Goal: Information Seeking & Learning: Learn about a topic

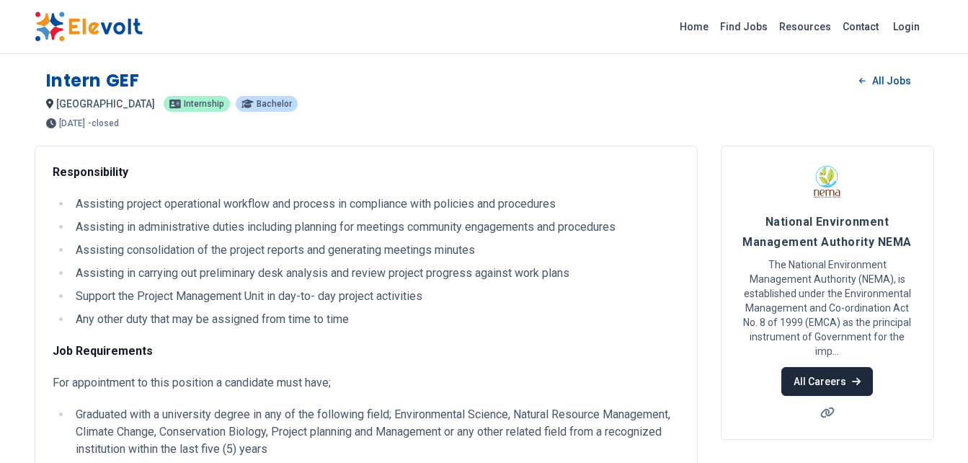
click at [811, 371] on link "All Careers" at bounding box center [827, 381] width 92 height 29
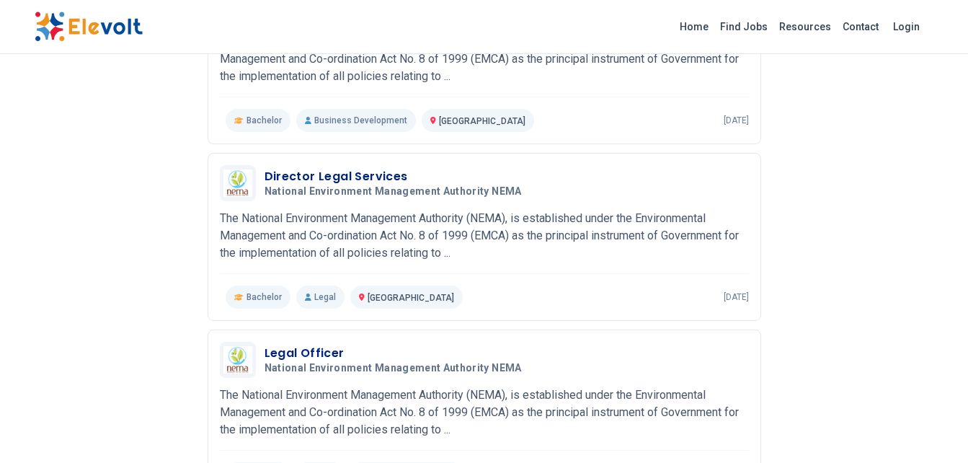
scroll to position [1599, 0]
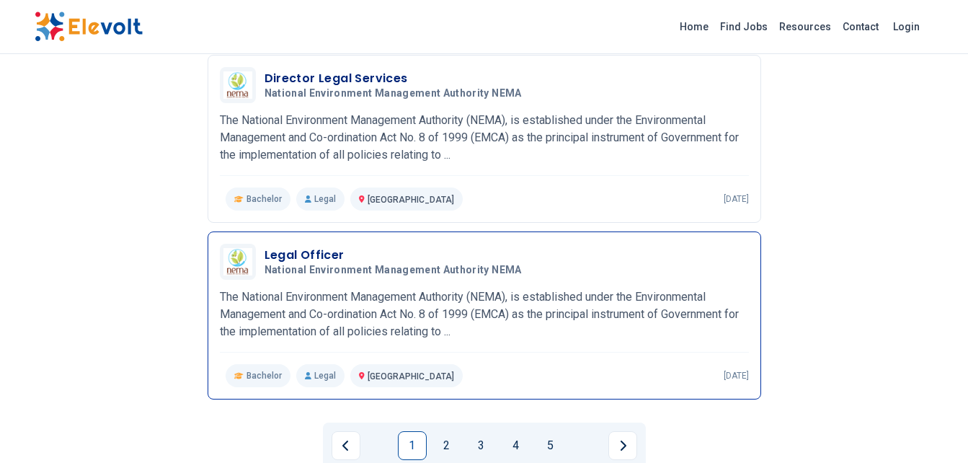
click at [708, 256] on div "Legal Officer National Environment Management Authority NEMA 05/08/2024 06/07/2…" at bounding box center [507, 262] width 484 height 30
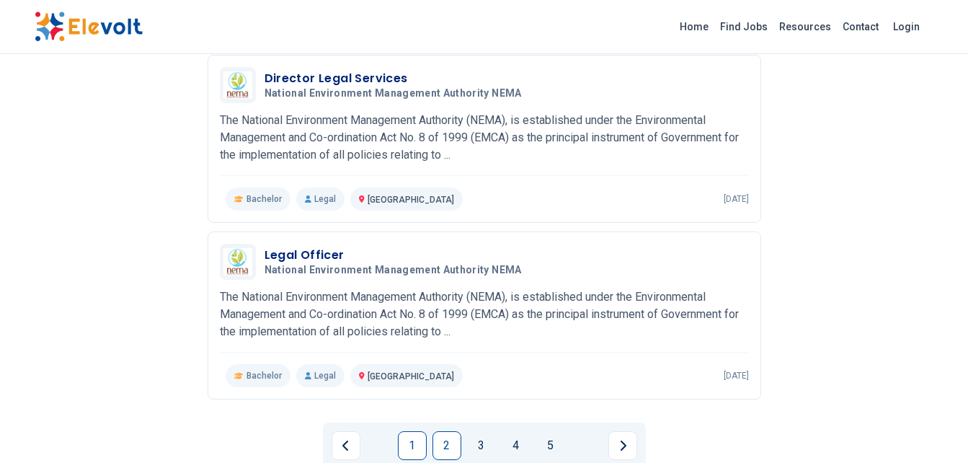
click at [445, 445] on link "2" at bounding box center [446, 445] width 29 height 29
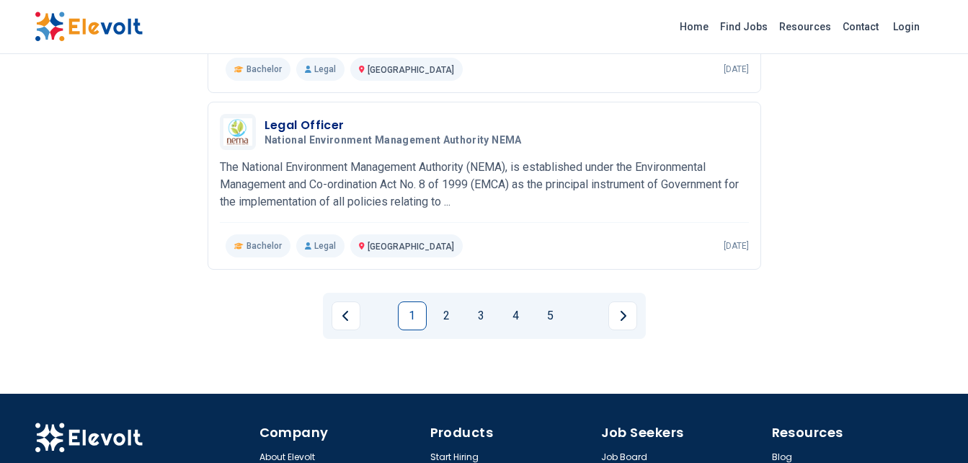
scroll to position [1863, 0]
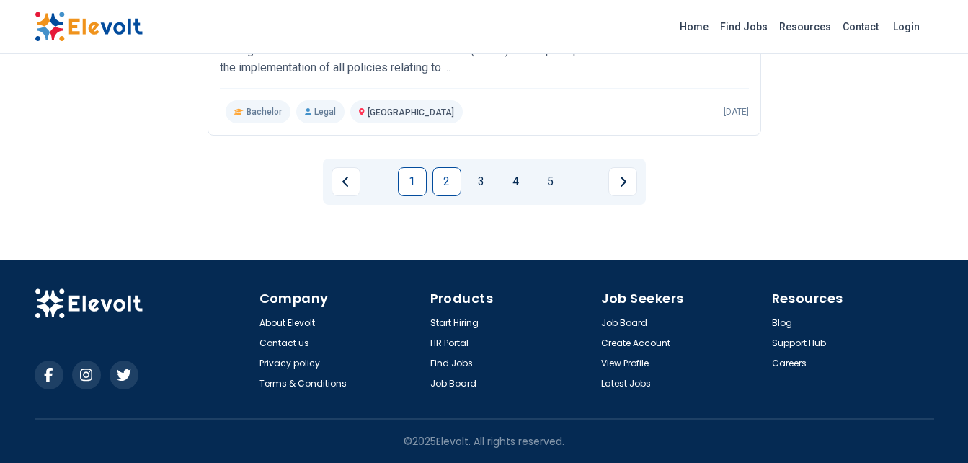
click at [441, 179] on link "2" at bounding box center [446, 181] width 29 height 29
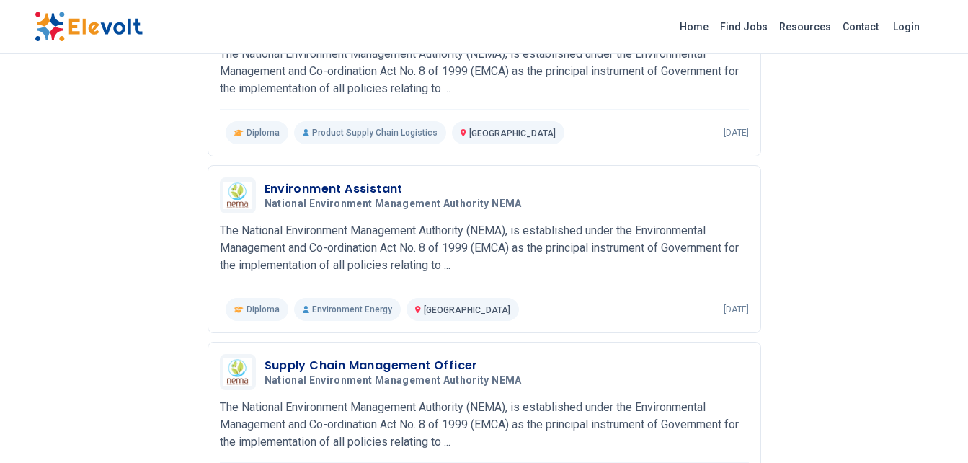
scroll to position [425, 0]
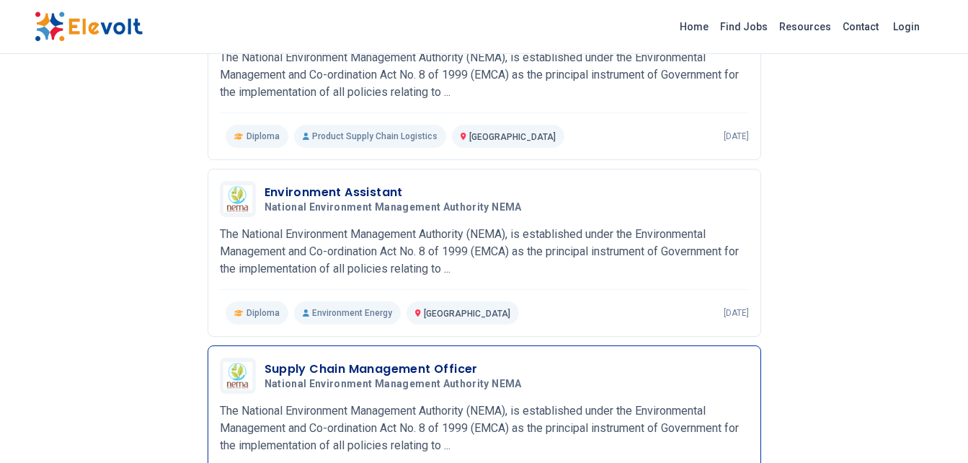
click at [474, 377] on h3 "Supply Chain Management Officer" at bounding box center [396, 368] width 263 height 17
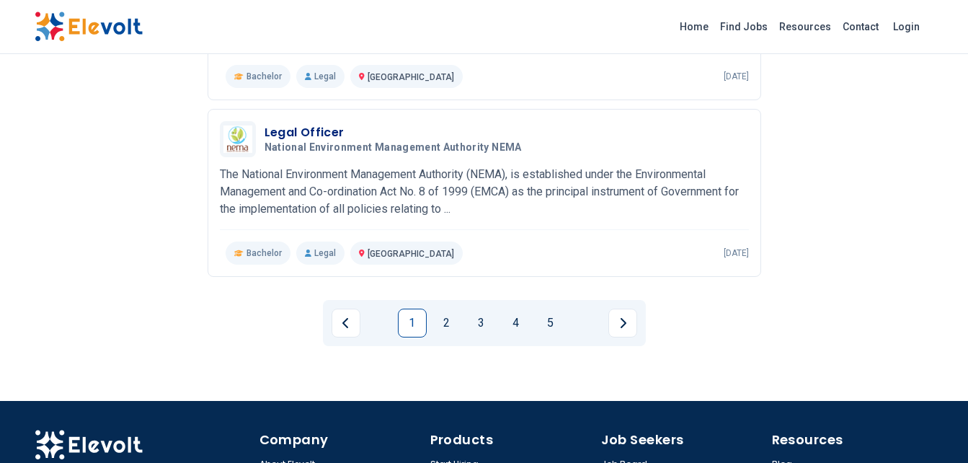
scroll to position [1722, 0]
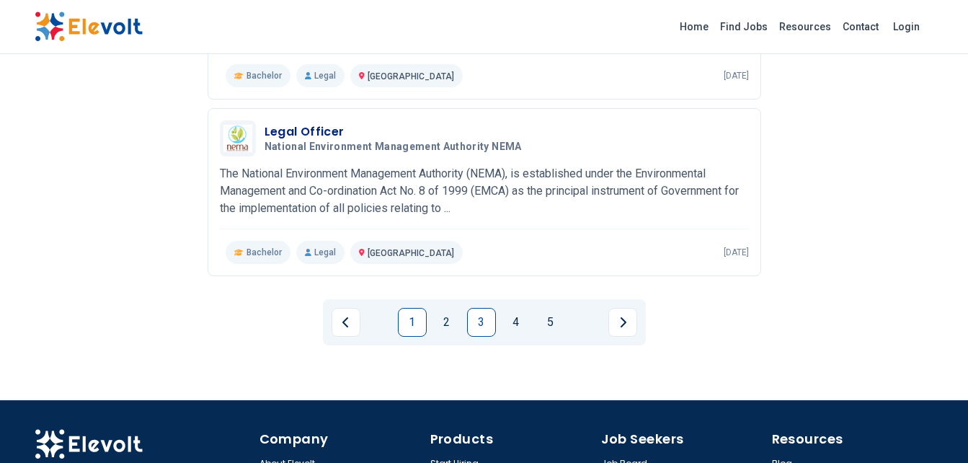
click at [483, 321] on link "3" at bounding box center [481, 322] width 29 height 29
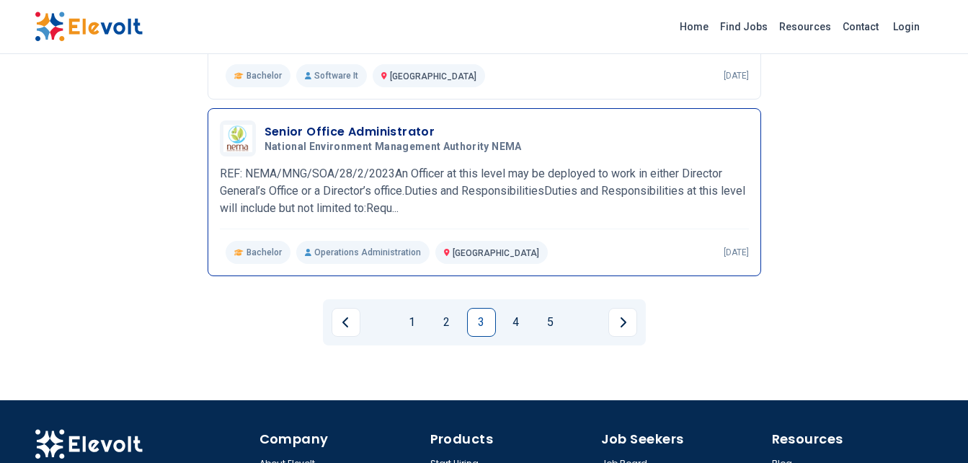
click at [605, 254] on div "Bachelor Operations Administration Nairobi City KE 2 years ago" at bounding box center [484, 252] width 529 height 23
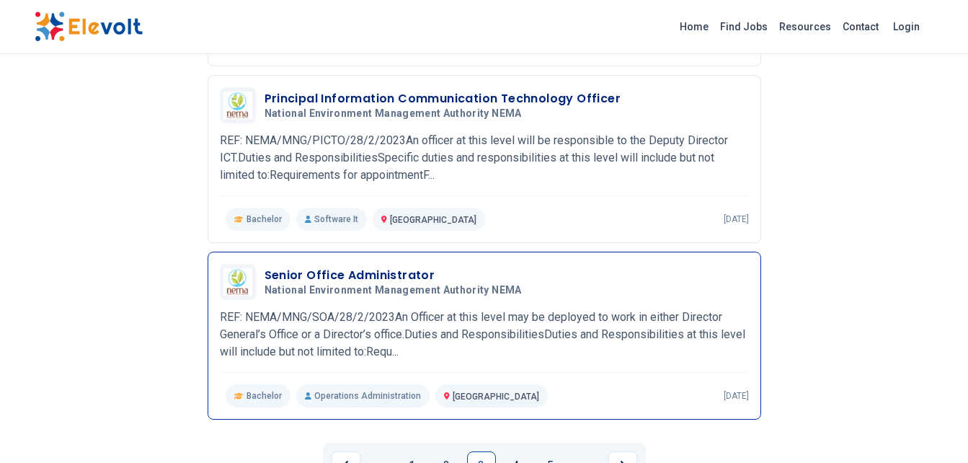
scroll to position [1571, 0]
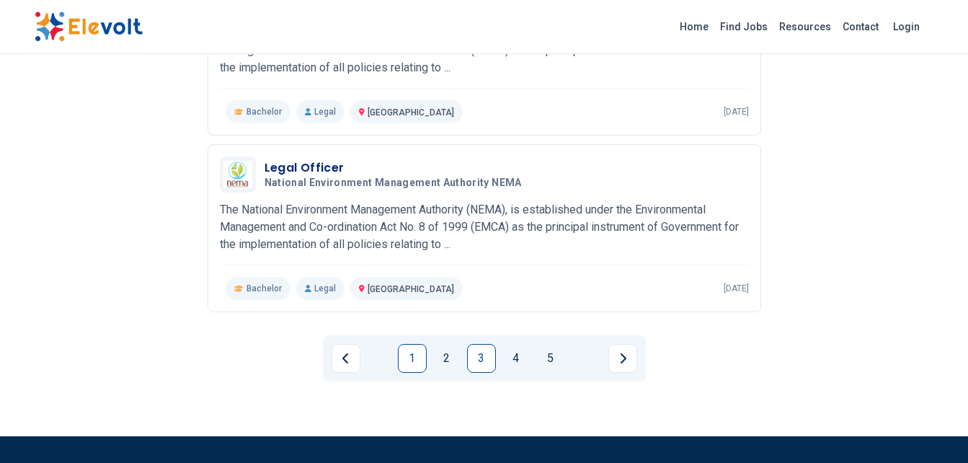
click at [481, 363] on link "3" at bounding box center [481, 358] width 29 height 29
